Goal: Transaction & Acquisition: Purchase product/service

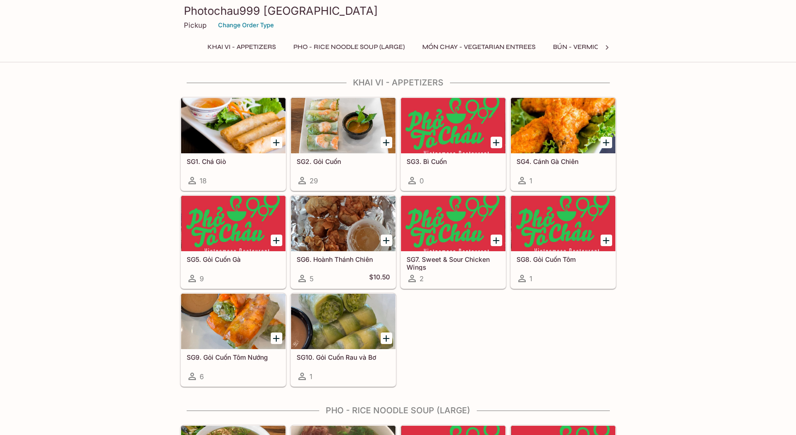
click at [535, 161] on h5 "SG4. Cánh Gà Chiên" at bounding box center [562, 161] width 93 height 8
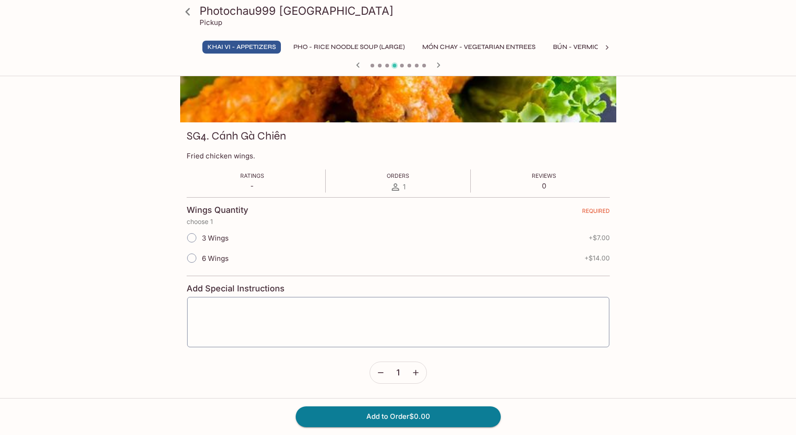
scroll to position [80, 0]
click at [192, 13] on icon at bounding box center [188, 12] width 16 height 16
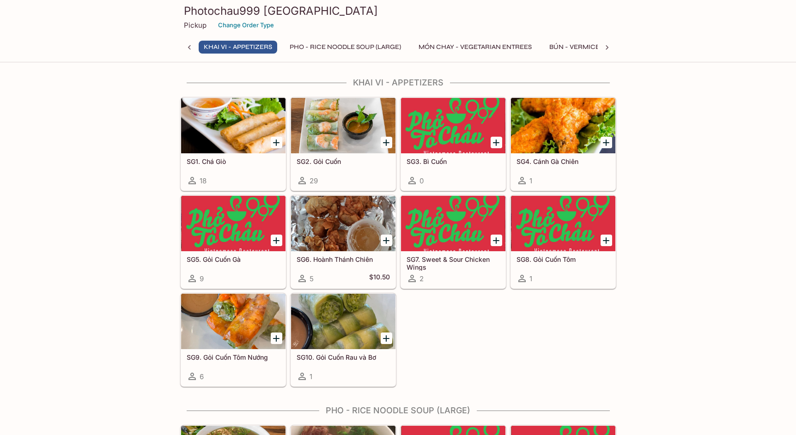
click at [435, 267] on h5 "SG7. Sweet & Sour Chicken Wings" at bounding box center [452, 262] width 93 height 15
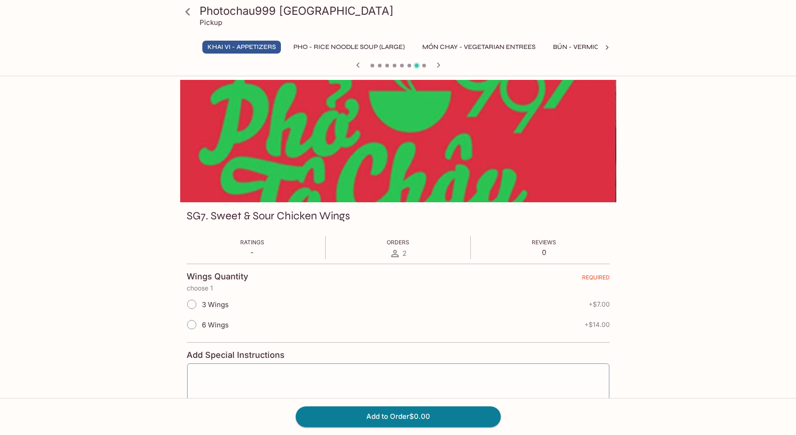
click at [607, 47] on icon at bounding box center [606, 47] width 3 height 5
click at [187, 47] on icon at bounding box center [189, 47] width 9 height 9
click at [189, 13] on icon at bounding box center [188, 12] width 16 height 16
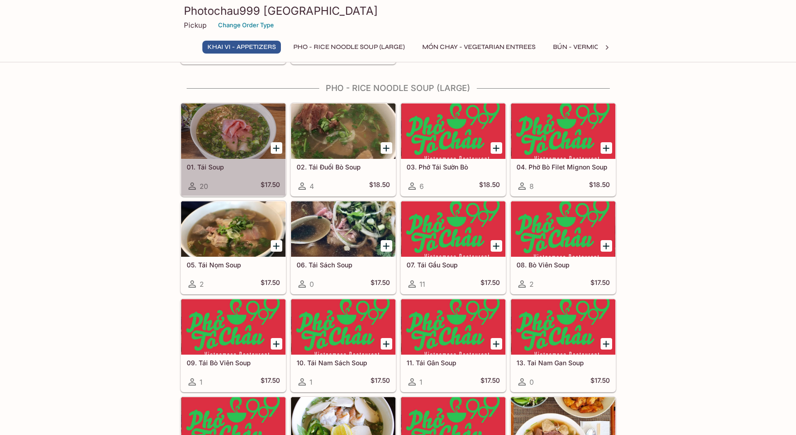
click at [183, 126] on div at bounding box center [233, 130] width 104 height 55
